Goal: Information Seeking & Learning: Find specific fact

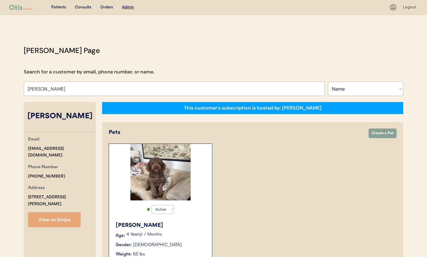
select select ""Name""
select select "true"
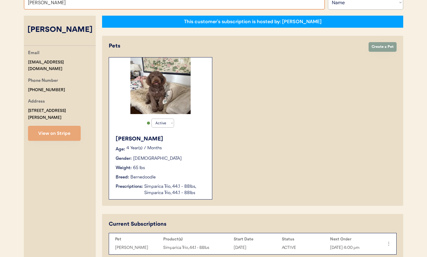
scroll to position [86, 0]
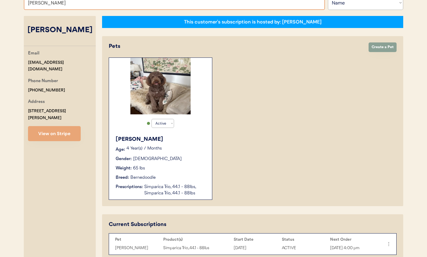
click at [164, 5] on input "Vivian Herring" at bounding box center [174, 2] width 301 height 14
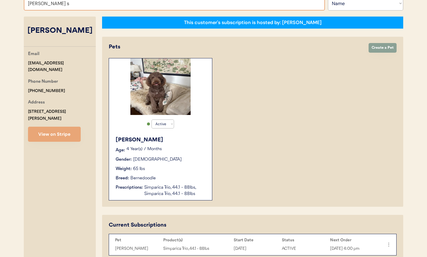
type input "debra sl"
type input "debra sloughter"
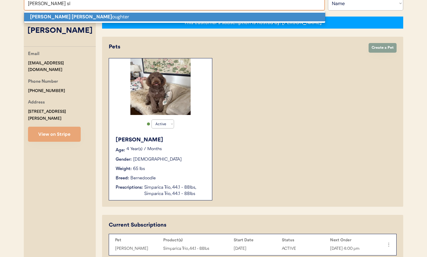
click at [159, 17] on p "Debra Sl oughter" at bounding box center [174, 17] width 301 height 9
type input "Debra Sloughter"
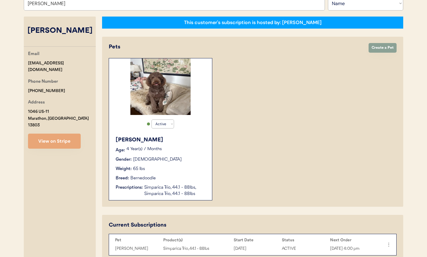
select select "true"
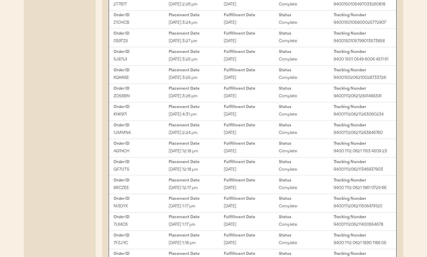
scroll to position [461, 0]
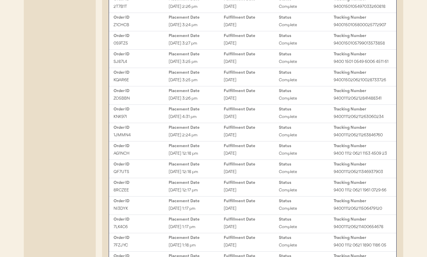
type input "Debra Sloughter"
click at [204, 139] on div "Mar 21, 2025 2:24 pm" at bounding box center [196, 135] width 55 height 7
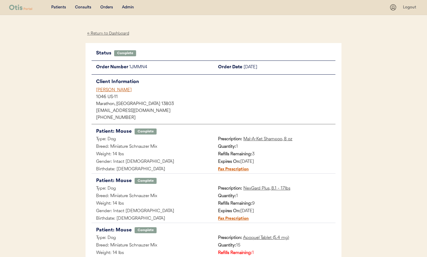
click at [141, 67] on div "1JMMN4" at bounding box center [171, 68] width 84 height 8
copy div "1JMMN4"
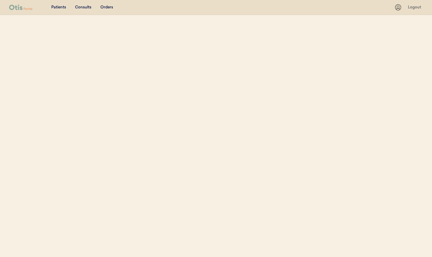
select select ""Name""
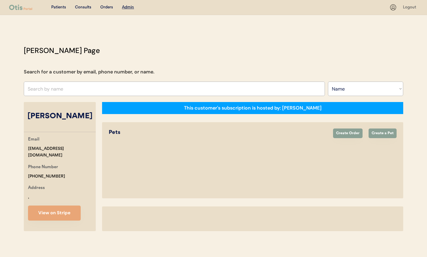
select select "true"
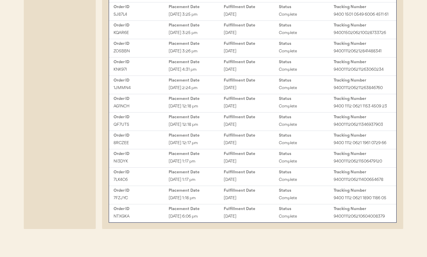
scroll to position [506, 0]
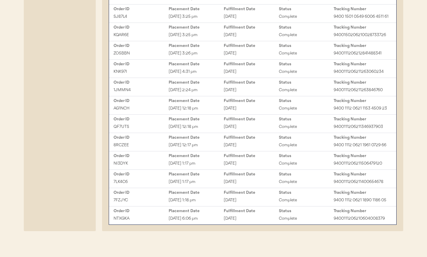
click at [158, 75] on div "KNK97I" at bounding box center [141, 71] width 55 height 7
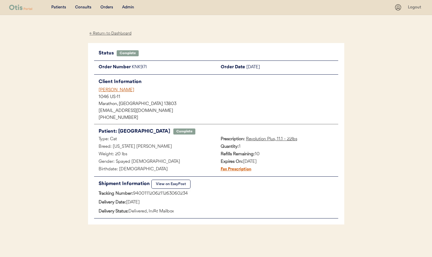
click at [137, 68] on div "KNK97I" at bounding box center [174, 68] width 84 height 8
copy div "KNK97I"
drag, startPoint x: 96, startPoint y: 112, endPoint x: 152, endPoint y: 111, distance: 56.1
click at [152, 111] on div "[EMAIL_ADDRESS][DOMAIN_NAME]" at bounding box center [216, 111] width 244 height 6
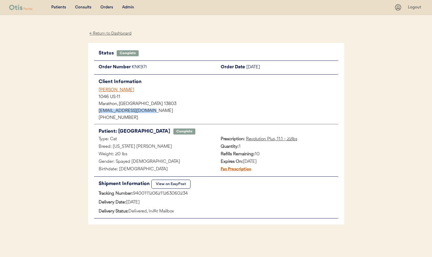
copy div "[EMAIL_ADDRESS][DOMAIN_NAME]"
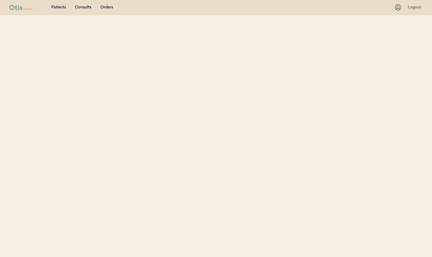
select select ""Name""
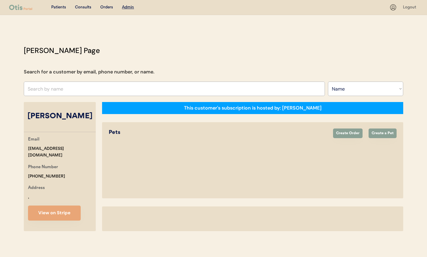
select select "true"
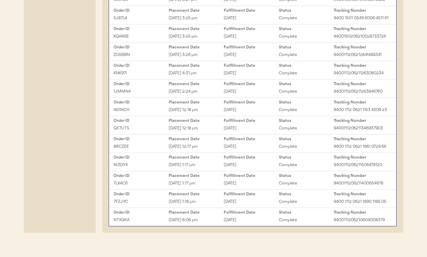
scroll to position [513, 0]
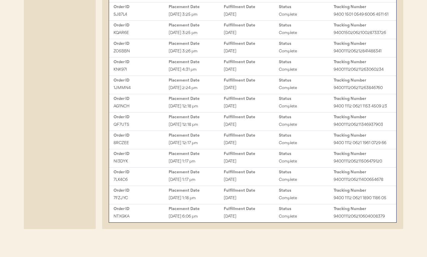
click at [157, 90] on div "1JMMN4" at bounding box center [141, 88] width 55 height 7
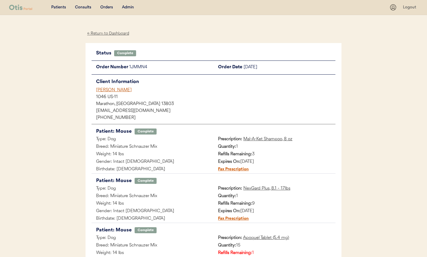
click at [124, 88] on div "[PERSON_NAME]" at bounding box center [216, 90] width 240 height 6
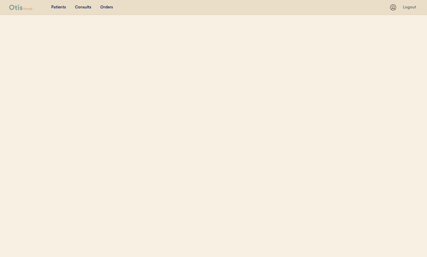
select select ""Name""
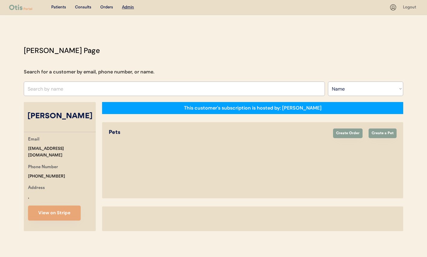
select select "true"
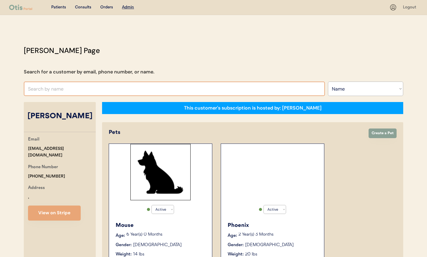
click at [117, 83] on input "text" at bounding box center [174, 89] width 301 height 14
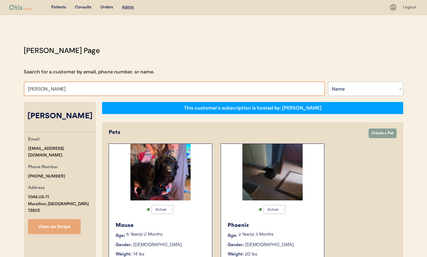
type input "LENA MOS"
type input "LENA MOSley"
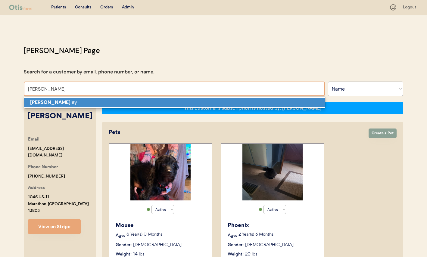
type input "[PERSON_NAME]"
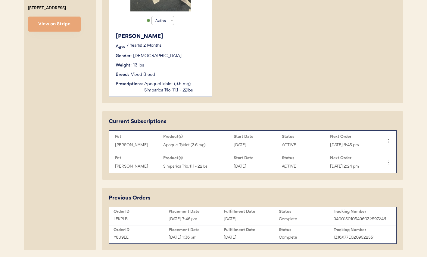
scroll to position [209, 0]
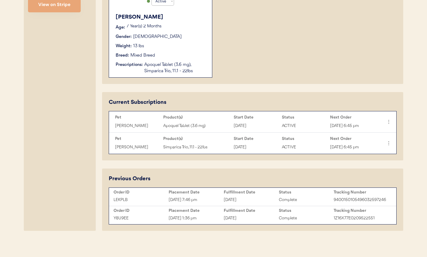
click at [181, 202] on div "[DATE] 7:46 pm" at bounding box center [196, 200] width 55 height 7
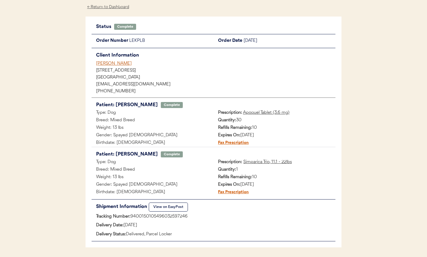
scroll to position [41, 0]
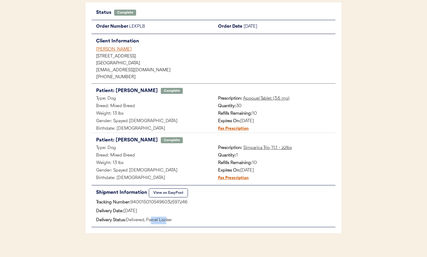
drag, startPoint x: 151, startPoint y: 222, endPoint x: 165, endPoint y: 221, distance: 14.5
click at [165, 221] on div "Delivery Status: Delivered, Parcel Locker" at bounding box center [214, 221] width 244 height 8
click at [171, 221] on div "Delivery Status: Delivered, Parcel Locker" at bounding box center [214, 221] width 244 height 8
click at [171, 195] on button "View on EasyPost" at bounding box center [168, 193] width 39 height 9
click at [115, 48] on div "[PERSON_NAME]" at bounding box center [216, 49] width 240 height 6
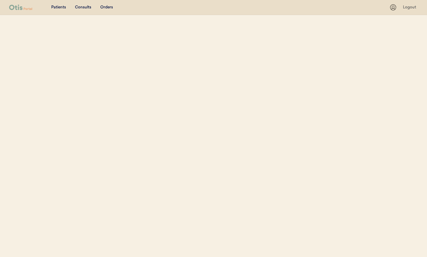
select select ""Name""
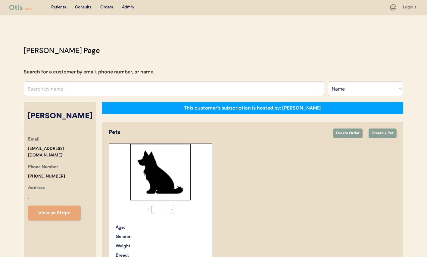
select select "true"
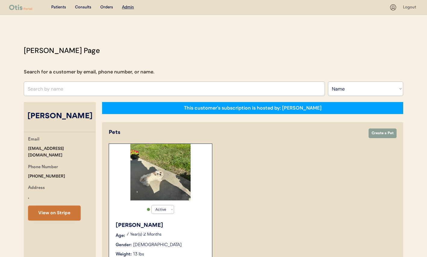
click at [66, 209] on button "View on Stripe" at bounding box center [54, 213] width 53 height 15
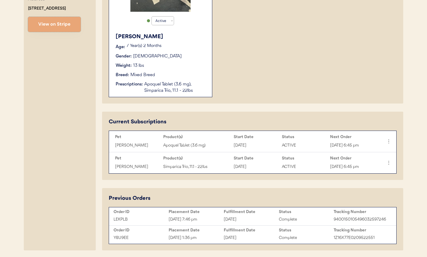
scroll to position [191, 0]
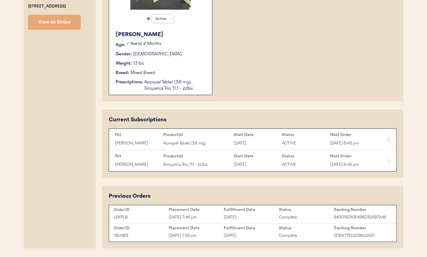
click at [169, 79] on div "Apoquel Tablet (3.6 mg), Simparica Trio, 11.1 - 22lbs" at bounding box center [175, 85] width 62 height 13
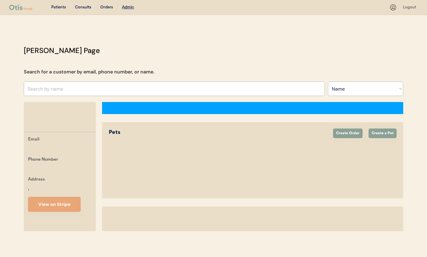
select select ""Name""
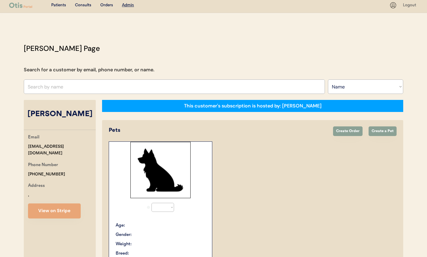
select select "true"
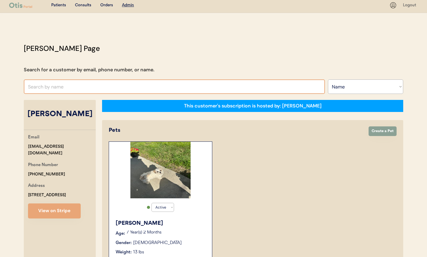
click at [182, 80] on input "text" at bounding box center [174, 87] width 301 height 14
type input "MATT"
type input "MATThew Sheaffer"
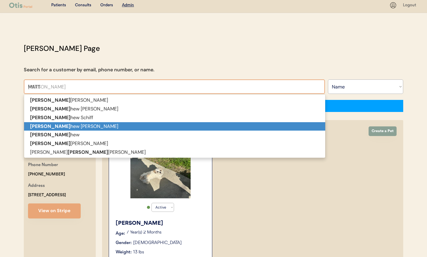
scroll to position [1, 0]
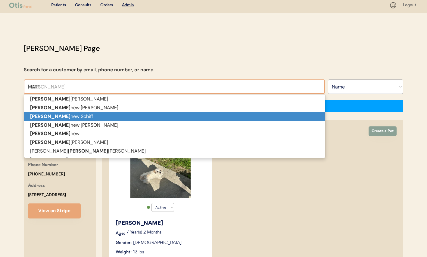
click at [129, 117] on p "Matt hew Schiff" at bounding box center [174, 116] width 301 height 9
type input "Matthew Schiff"
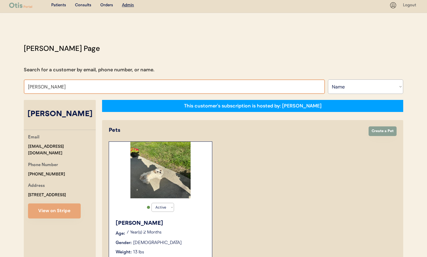
select select "true"
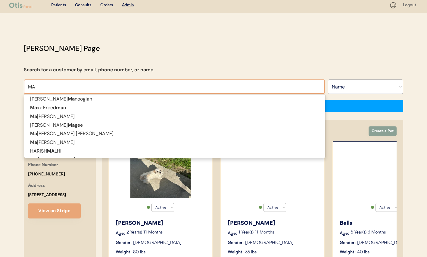
type input "MAT"
type input "MATthew Sheaffer"
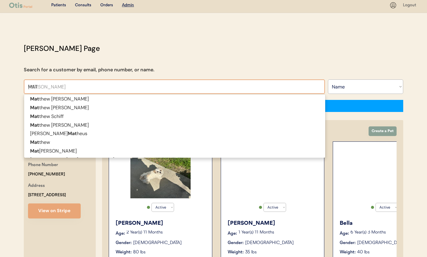
type input "MATT"
type input "MATThew Sheaffer"
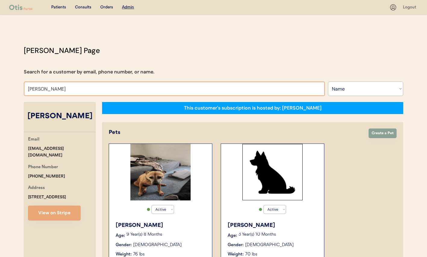
click at [112, 92] on input "Matt Allen" at bounding box center [174, 89] width 301 height 14
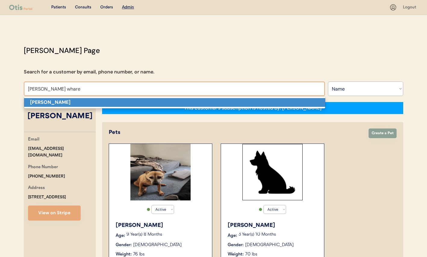
click at [106, 102] on p "Kasey Whare" at bounding box center [174, 102] width 301 height 9
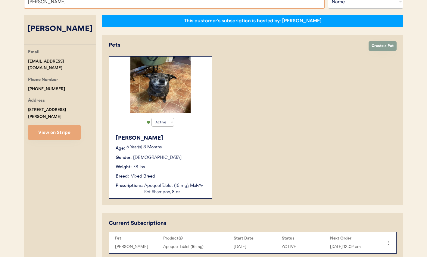
scroll to position [85, 0]
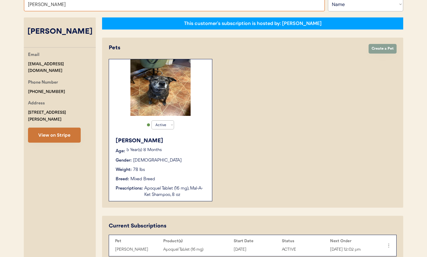
click at [64, 130] on button "View on Stripe" at bounding box center [54, 135] width 53 height 15
click at [214, 8] on input "Kasey Whare" at bounding box center [174, 4] width 301 height 14
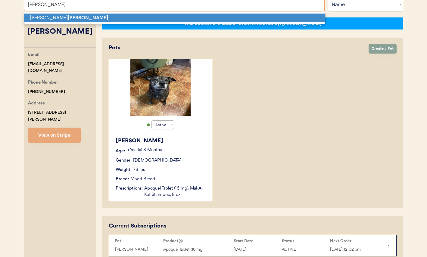
click at [205, 17] on p "Jon Jennings" at bounding box center [174, 18] width 301 height 9
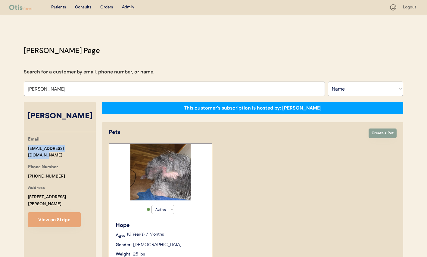
drag, startPoint x: 83, startPoint y: 151, endPoint x: 27, endPoint y: 150, distance: 56.7
click at [27, 150] on div "Email jjennings1231@gmail.com Phone Number +17577495441 Address 120 Ashby Avenu…" at bounding box center [60, 181] width 72 height 91
copy div "jjennings1231@gmail.com"
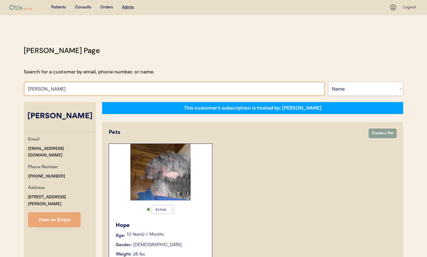
click at [140, 93] on input "Jon Jennings" at bounding box center [174, 89] width 301 height 14
type input "DEBRA SL"
type input "DEBRA SLoughter"
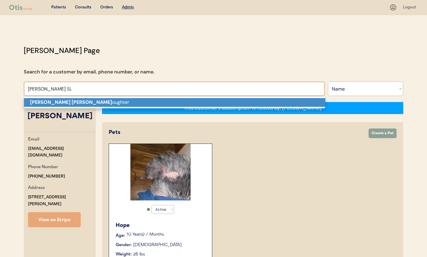
click at [147, 102] on p "Debra Sl oughter" at bounding box center [174, 102] width 301 height 9
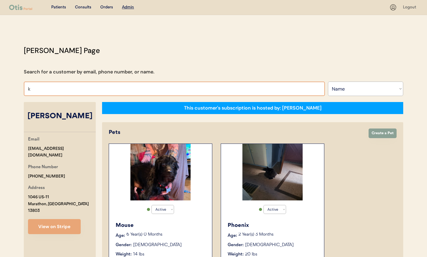
type input "ka"
type input "katie McLaren"
type input "kas"
type input "kasandra Watkins"
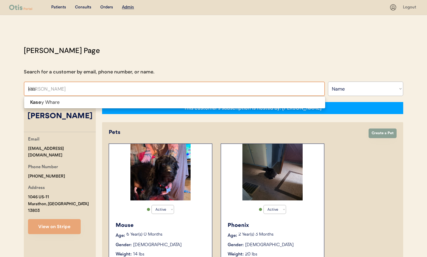
type input "kase"
type input "kasey Whare"
type input "kasey"
type input "kasey w"
type input "kasey whare"
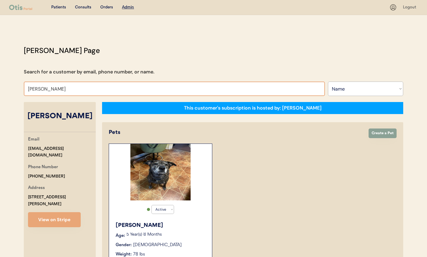
click at [90, 87] on input "Kasey Whare" at bounding box center [174, 89] width 301 height 14
type input "heather b"
type input "heather braley"
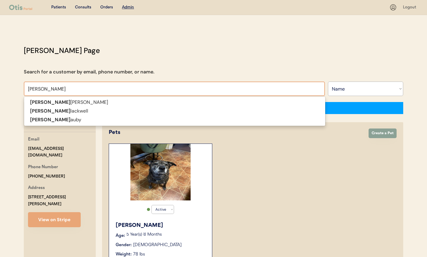
type input "heather"
type input "heather Braley"
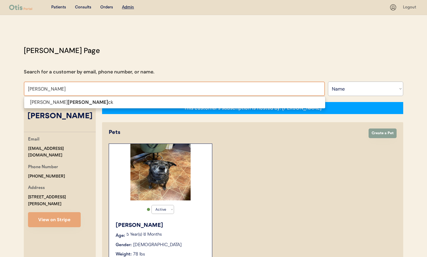
type input "Helen Budrock"
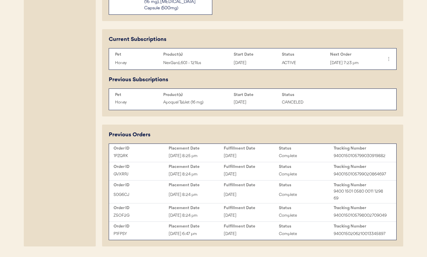
scroll to position [302, 0]
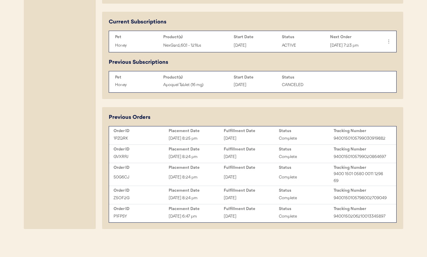
click at [219, 211] on div "Placement Date" at bounding box center [196, 209] width 55 height 5
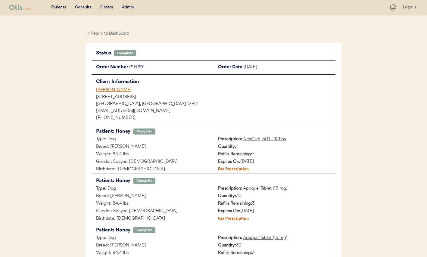
click at [115, 89] on div "[PERSON_NAME]" at bounding box center [216, 90] width 240 height 6
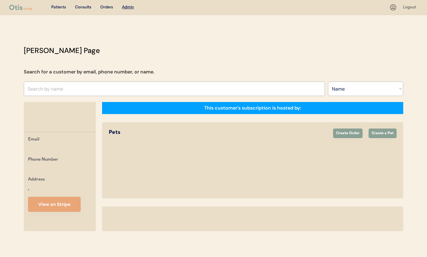
select select ""Name""
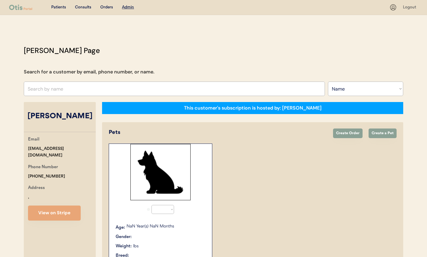
select select "true"
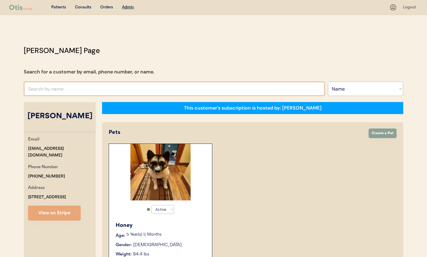
click at [78, 89] on input "text" at bounding box center [174, 89] width 301 height 14
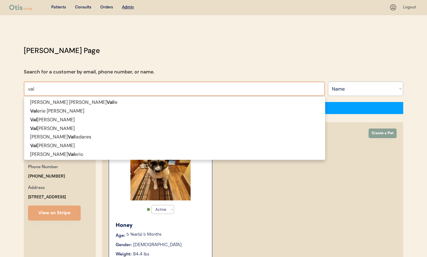
click at [56, 147] on p "Val erie Wilson" at bounding box center [174, 146] width 301 height 9
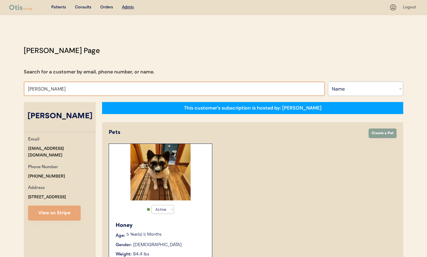
scroll to position [47, 0]
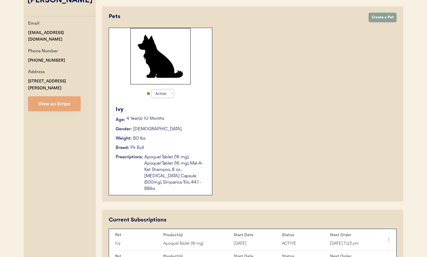
scroll to position [149, 0]
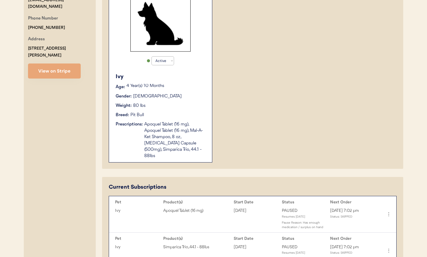
type input "Valerie Wilson"
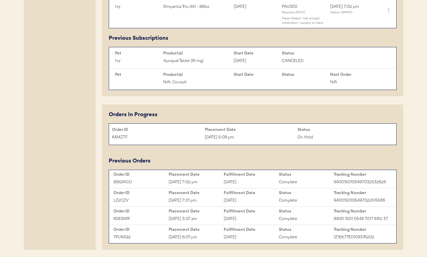
scroll to position [409, 0]
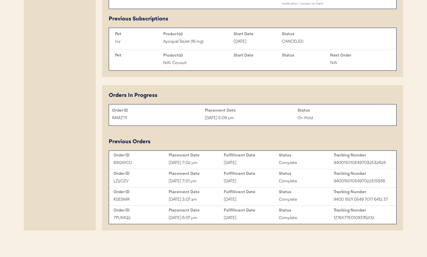
click at [157, 215] on div "7PUMQ2" at bounding box center [141, 218] width 55 height 7
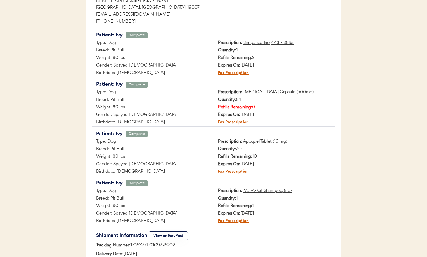
scroll to position [103, 0]
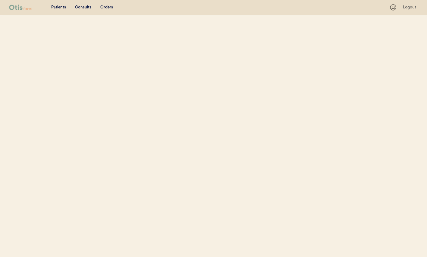
select select ""Name""
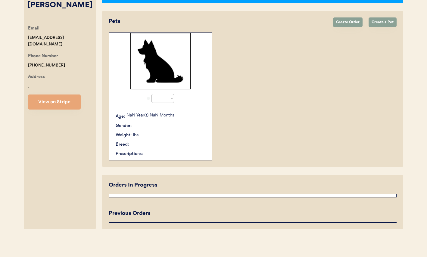
select select "true"
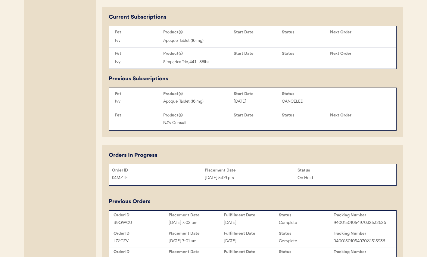
scroll to position [379, 0]
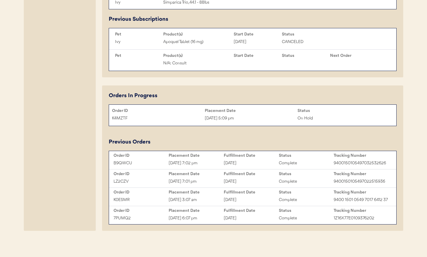
click at [141, 188] on div "Order ID Placement Date Fulfillment Date Status Tracking Number LZ2CZV Aug 18, …" at bounding box center [253, 179] width 288 height 18
click at [139, 195] on div "Order ID" at bounding box center [141, 192] width 55 height 5
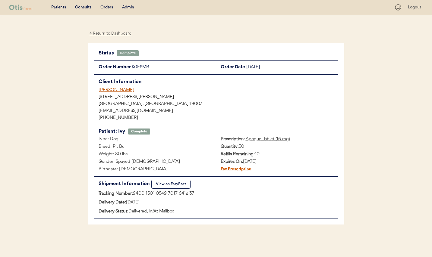
click at [146, 68] on div "K0ESMR" at bounding box center [174, 68] width 84 height 8
click at [145, 68] on div "K0ESMR" at bounding box center [174, 68] width 84 height 8
copy div "K0ESMR"
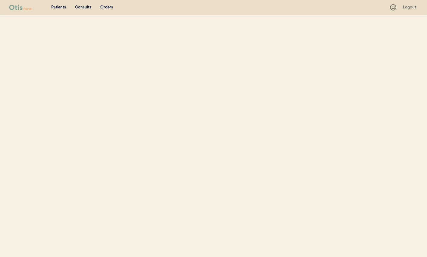
select select ""Name""
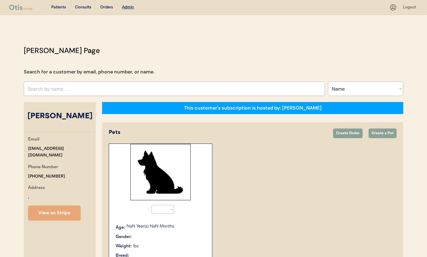
select select "true"
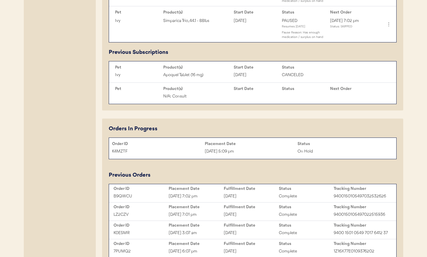
scroll to position [409, 0]
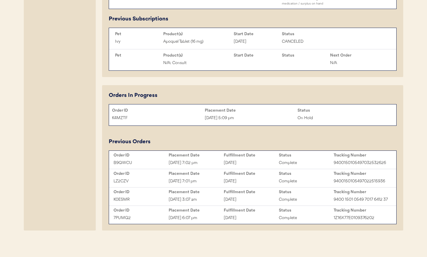
click at [155, 215] on div "7PUMQ2" at bounding box center [141, 218] width 55 height 7
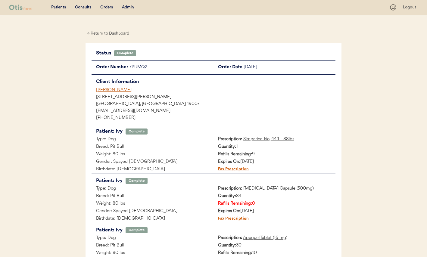
click at [135, 68] on div "7PUMQ2" at bounding box center [171, 68] width 84 height 8
copy div "7PUMQ2"
click at [143, 62] on div "Status Complete Order Number 7PUMQ2 Order Date July 18, 2025 Client Information…" at bounding box center [214, 208] width 244 height 318
click at [138, 68] on div "7PUMQ2" at bounding box center [171, 68] width 84 height 8
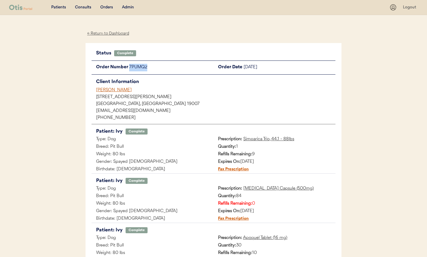
click at [138, 68] on div "7PUMQ2" at bounding box center [171, 68] width 84 height 8
copy div "7PUMQ2"
drag, startPoint x: 142, startPoint y: 91, endPoint x: 90, endPoint y: 92, distance: 52.1
click at [90, 92] on div "Status Complete Order Number 7PUMQ2 Order Date July 18, 2025 Client Information…" at bounding box center [214, 208] width 256 height 330
copy div "[PERSON_NAME]"
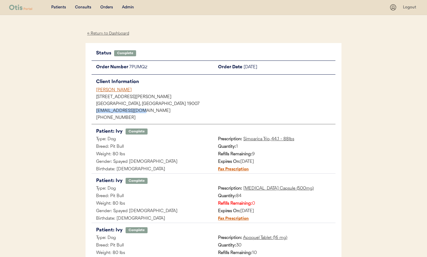
drag, startPoint x: 137, startPoint y: 111, endPoint x: 88, endPoint y: 108, distance: 48.6
click at [88, 108] on div "Status Complete Order Number 7PUMQ2 Order Date July 18, 2025 Client Information…" at bounding box center [214, 208] width 256 height 330
copy div "[EMAIL_ADDRESS][DOMAIN_NAME]"
click at [109, 89] on div "Valerie Wilson" at bounding box center [216, 90] width 240 height 6
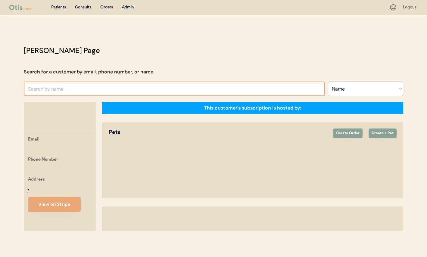
select select ""Name""
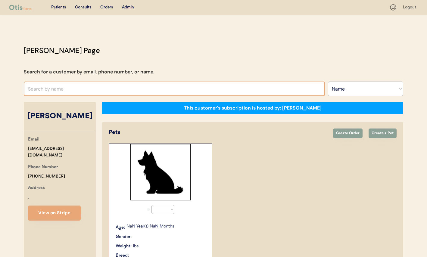
select select "true"
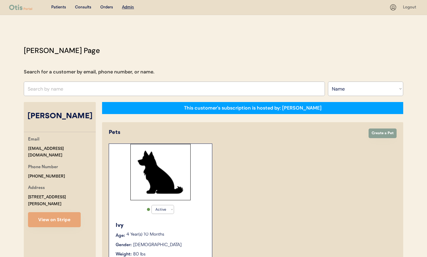
click at [346, 89] on select "Search By Name Email Phone Number" at bounding box center [365, 89] width 75 height 14
select select ""Email""
click at [328, 82] on select "Search By Name Email Phone Number" at bounding box center [365, 89] width 75 height 14
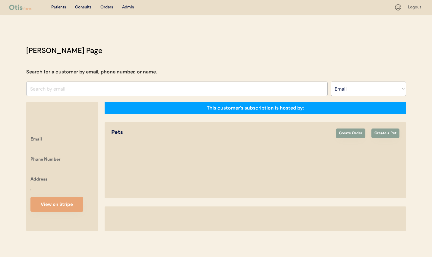
select select ""Email""
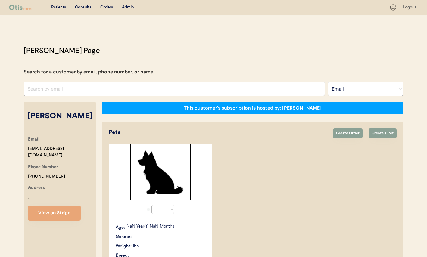
select select "true"
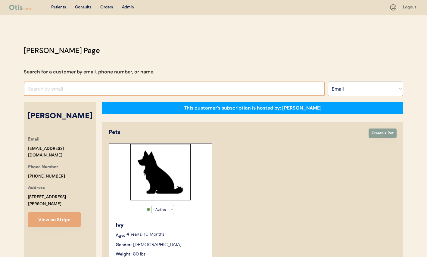
click at [119, 91] on input "input" at bounding box center [174, 89] width 301 height 14
paste input "auztensma@gmail.com"
click at [126, 88] on input "input" at bounding box center [174, 89] width 301 height 14
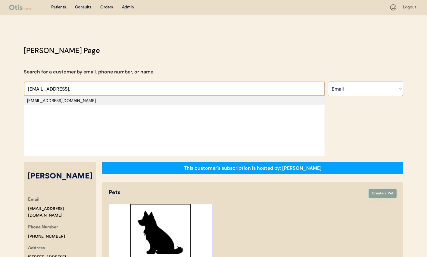
type input "auztensma@gmail."
click at [109, 102] on div "auztensma@gmail.com" at bounding box center [174, 101] width 295 height 6
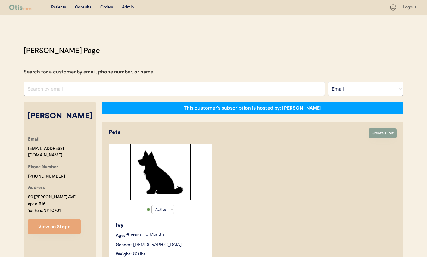
select select "true"
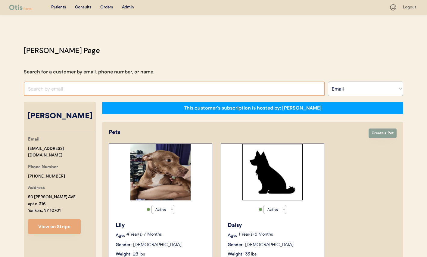
click at [84, 83] on input "input" at bounding box center [174, 89] width 301 height 14
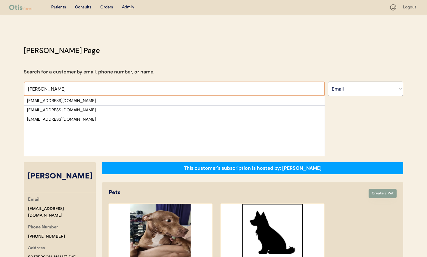
type input "PIERCE"
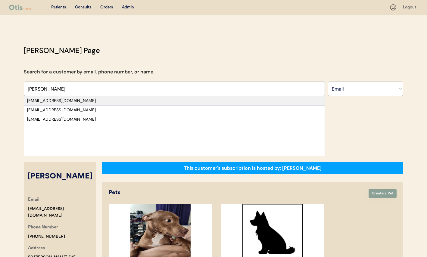
click at [112, 102] on div "piercec84@yahoo.com" at bounding box center [174, 101] width 295 height 6
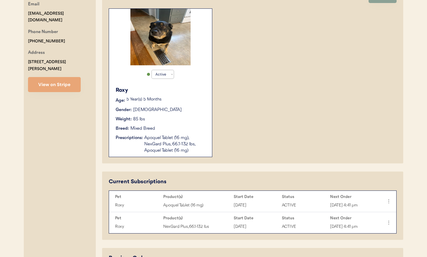
scroll to position [131, 0]
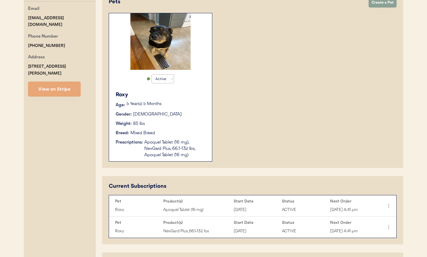
click at [136, 120] on div "Roxy Age: 5 Year(s) 5 Months Gender: Female Weight: 85 lbs Breed: Mixed Breed P…" at bounding box center [160, 125] width 97 height 74
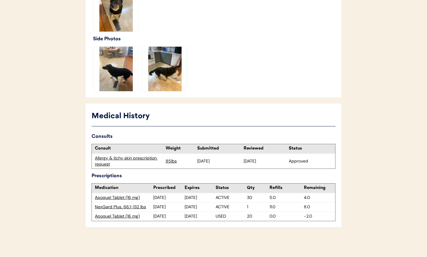
scroll to position [209, 0]
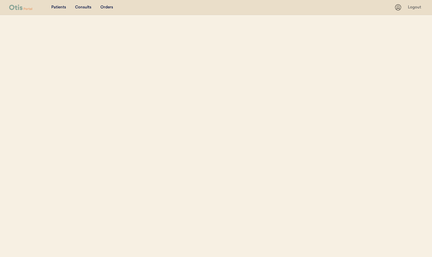
select select ""Email""
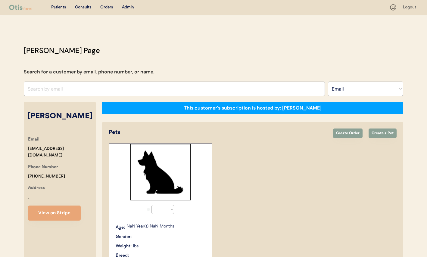
select select "true"
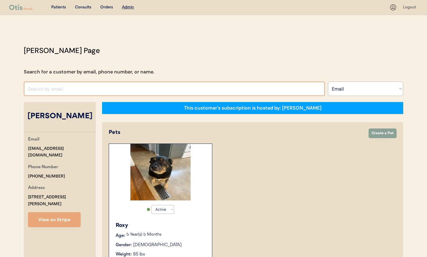
click at [151, 86] on input "input" at bounding box center [174, 89] width 301 height 14
paste input "[EMAIL_ADDRESS][DOMAIN_NAME]"
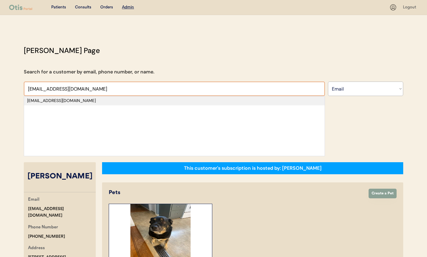
type input "dashkartn@yahoo.com"
click at [131, 102] on div "dashkartn@yahoo.com" at bounding box center [174, 101] width 295 height 6
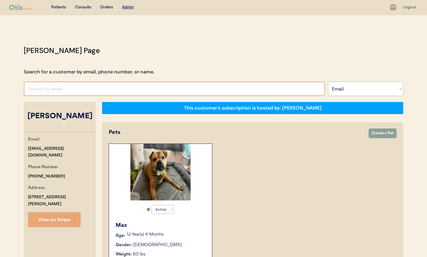
click at [123, 90] on input "input" at bounding box center [174, 89] width 301 height 14
paste input "areut55@yahoo.com"
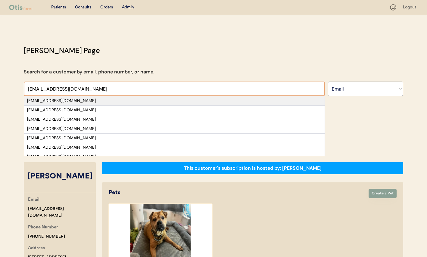
type input "areut55@yahoo.com"
click at [92, 101] on div "areut55@yahoo.com" at bounding box center [174, 101] width 295 height 6
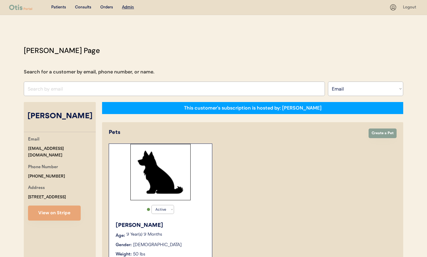
click at [70, 118] on div "Amy Reutenauer" at bounding box center [60, 116] width 72 height 11
copy div "Reutenauer"
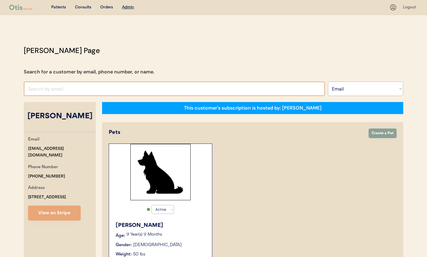
click at [126, 89] on input "input" at bounding box center [174, 89] width 301 height 14
paste input "ronzimmerer@aol.com"
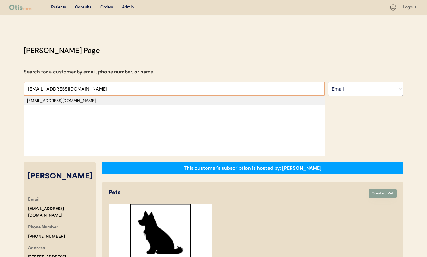
type input "ronzimmerer@aol.com"
click at [94, 99] on div "ronzimmerer@aol.com" at bounding box center [174, 101] width 295 height 6
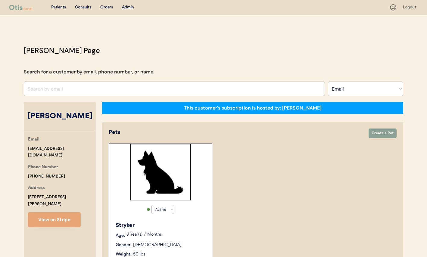
click at [41, 117] on div "Ron Zimmerer" at bounding box center [60, 116] width 72 height 11
click at [63, 117] on div "Ron Zimmerer" at bounding box center [60, 116] width 72 height 11
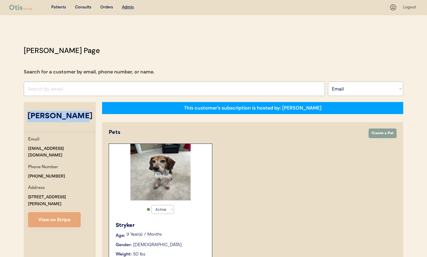
copy div "Ron Zimmerer"
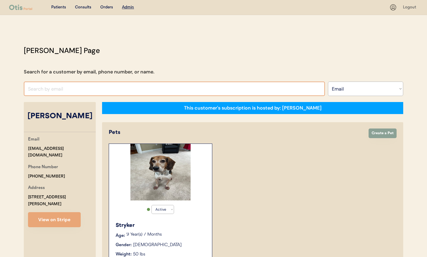
click at [142, 92] on input "input" at bounding box center [174, 89] width 301 height 14
paste input "[EMAIL_ADDRESS][DOMAIN_NAME]"
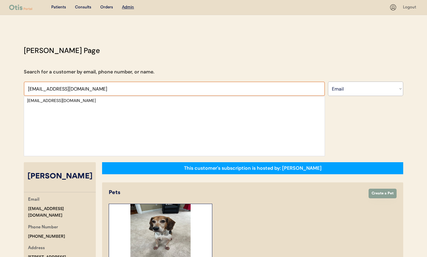
type input "[EMAIL_ADDRESS][DOMAIN_NAME]"
click at [99, 102] on div "[EMAIL_ADDRESS][DOMAIN_NAME]" at bounding box center [174, 101] width 295 height 6
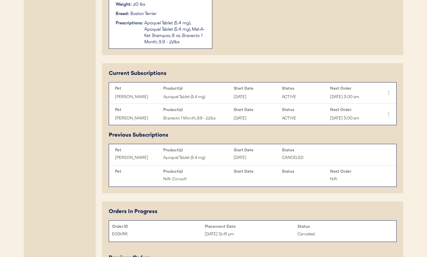
scroll to position [234, 0]
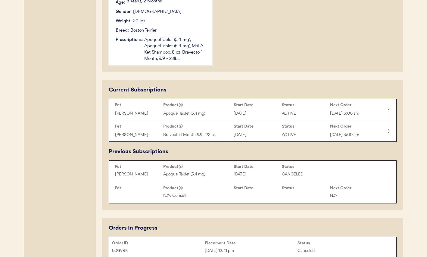
click at [104, 133] on div "Current Subscriptions Pet Product(s) Start Date Status Next Order Sophia Apoque…" at bounding box center [252, 145] width 301 height 130
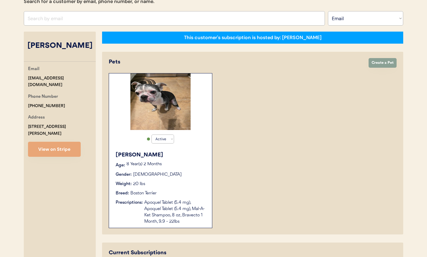
scroll to position [0, 0]
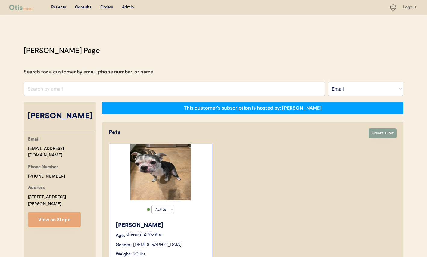
click at [49, 117] on div "[PERSON_NAME]" at bounding box center [60, 116] width 72 height 11
click at [70, 116] on div "[PERSON_NAME]" at bounding box center [60, 116] width 72 height 11
copy div "[PERSON_NAME]"
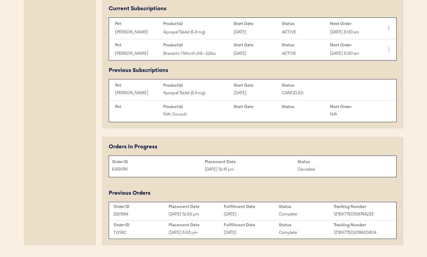
scroll to position [345, 0]
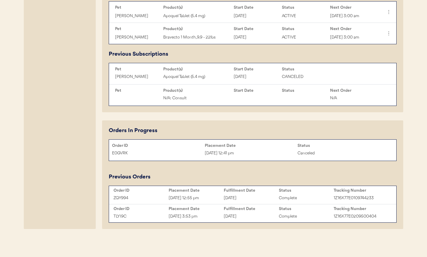
click at [160, 192] on div "Order ID" at bounding box center [141, 190] width 55 height 5
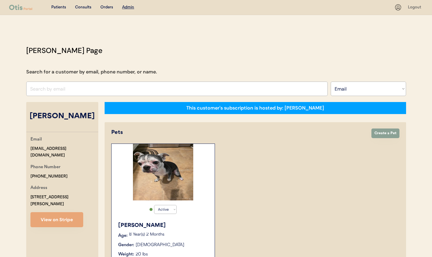
select select ""Email""
select select "true"
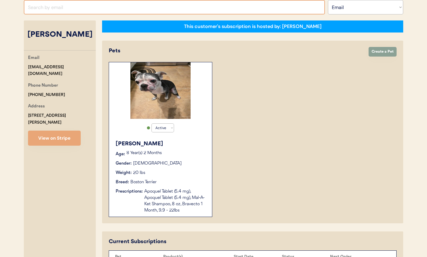
click at [111, 10] on input "input" at bounding box center [174, 7] width 301 height 14
paste input "[EMAIL_ADDRESS][DOMAIN_NAME]"
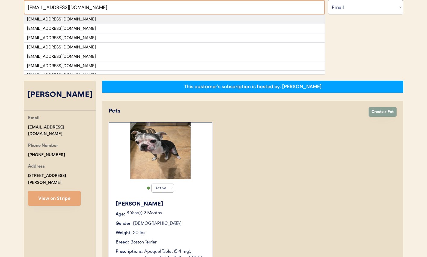
type input "[EMAIL_ADDRESS][DOMAIN_NAME]"
click at [102, 20] on div "[EMAIL_ADDRESS][DOMAIN_NAME]" at bounding box center [174, 19] width 295 height 6
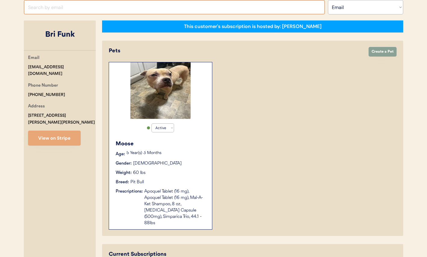
click at [117, 12] on input "input" at bounding box center [174, 7] width 301 height 14
paste input "[EMAIL_ADDRESS][DOMAIN_NAME]"
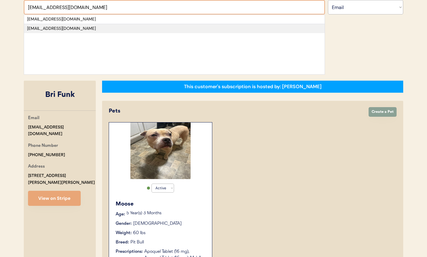
type input "[EMAIL_ADDRESS][DOMAIN_NAME]"
click at [98, 18] on div "[EMAIL_ADDRESS][DOMAIN_NAME]" at bounding box center [174, 19] width 295 height 6
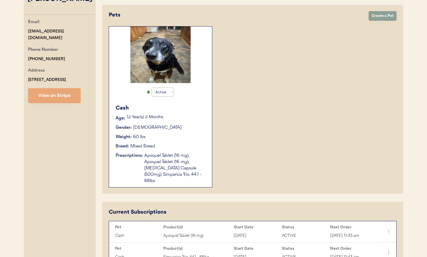
scroll to position [84, 0]
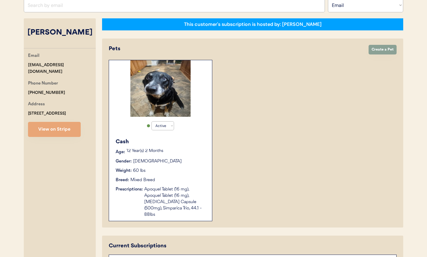
click at [91, 9] on input "input" at bounding box center [174, 5] width 301 height 14
paste input "[EMAIL_ADDRESS][DOMAIN_NAME]"
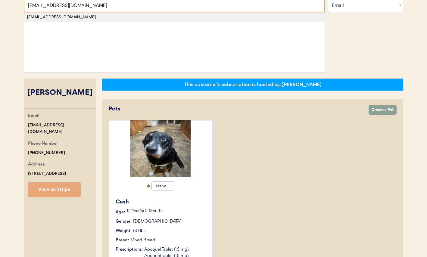
type input "[EMAIL_ADDRESS][DOMAIN_NAME]"
click at [87, 17] on div "[EMAIL_ADDRESS][DOMAIN_NAME]" at bounding box center [174, 17] width 295 height 6
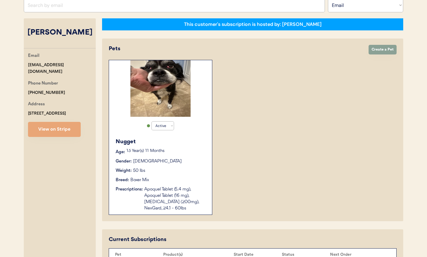
click at [54, 34] on div "[PERSON_NAME]" at bounding box center [60, 32] width 72 height 11
click at [73, 33] on div "[PERSON_NAME]" at bounding box center [60, 32] width 72 height 11
copy div "[PERSON_NAME]"
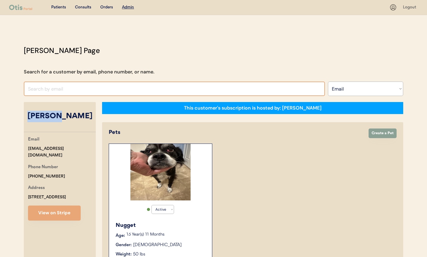
click at [81, 88] on input "input" at bounding box center [174, 89] width 301 height 14
paste input "[EMAIL_ADDRESS][DOMAIN_NAME]"
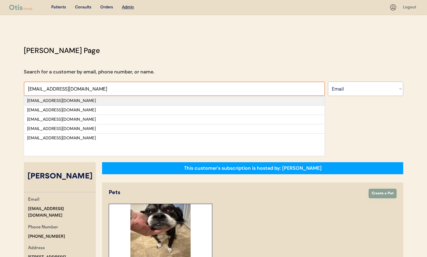
type input "[EMAIL_ADDRESS][DOMAIN_NAME]"
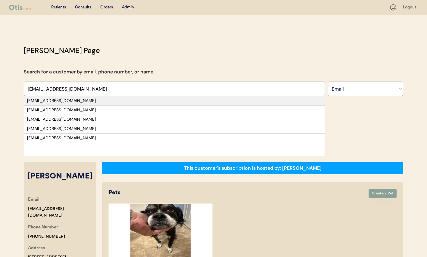
click at [79, 100] on div "[EMAIL_ADDRESS][DOMAIN_NAME]" at bounding box center [174, 101] width 295 height 6
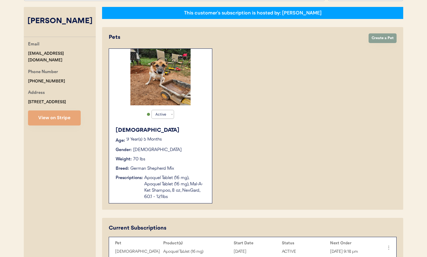
scroll to position [94, 0]
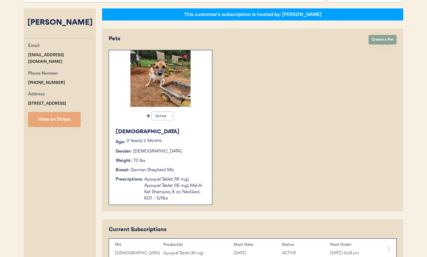
click at [46, 27] on div "[PERSON_NAME]" at bounding box center [60, 22] width 72 height 11
click at [52, 24] on div "[PERSON_NAME]" at bounding box center [60, 22] width 72 height 11
click at [72, 25] on div "[PERSON_NAME]" at bounding box center [60, 22] width 72 height 11
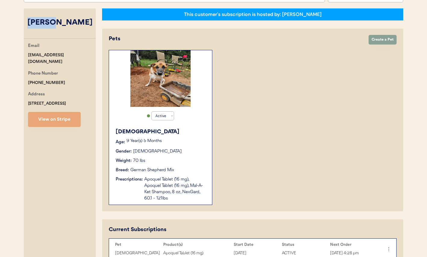
copy div "[PERSON_NAME]"
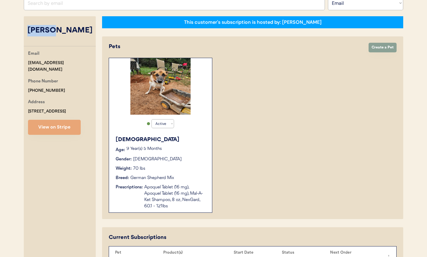
scroll to position [85, 0]
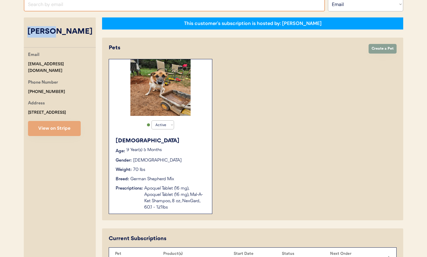
click at [72, 5] on input "input" at bounding box center [174, 4] width 301 height 14
paste input "[EMAIL_ADDRESS][DOMAIN_NAME]"
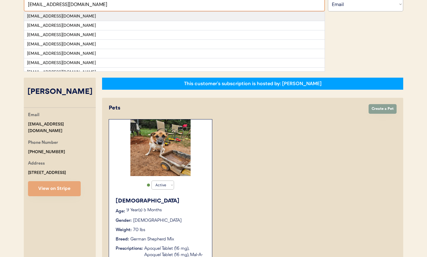
type input "[EMAIL_ADDRESS][DOMAIN_NAME]"
click at [77, 15] on div "[EMAIL_ADDRESS][DOMAIN_NAME]" at bounding box center [174, 16] width 295 height 6
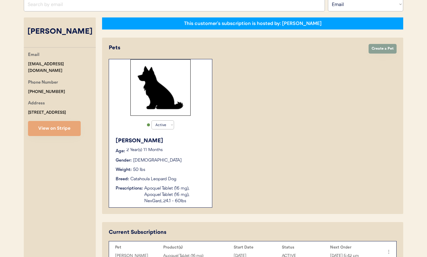
click at [45, 27] on div "[PERSON_NAME]" at bounding box center [60, 31] width 72 height 11
click at [64, 29] on div "[PERSON_NAME]" at bounding box center [60, 31] width 72 height 11
